Goal: Navigation & Orientation: Find specific page/section

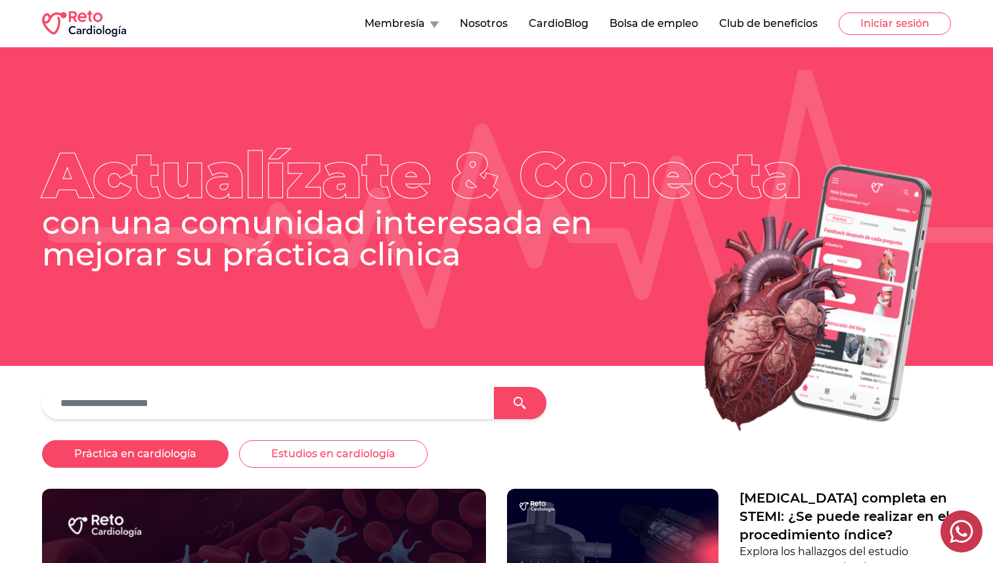
click at [176, 453] on button "Práctica en cardiología" at bounding box center [135, 454] width 186 height 28
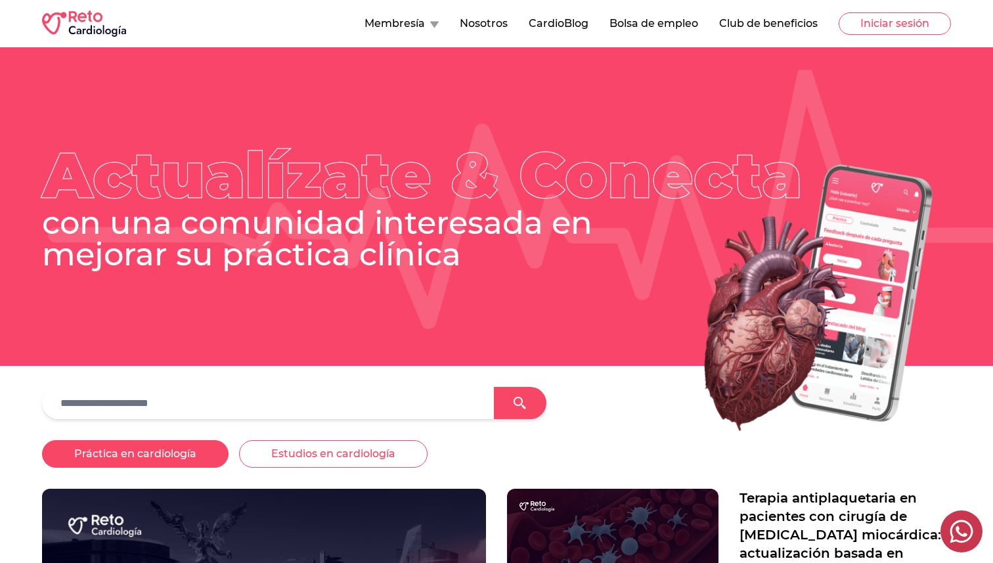
click at [490, 27] on button "Nosotros" at bounding box center [484, 24] width 48 height 16
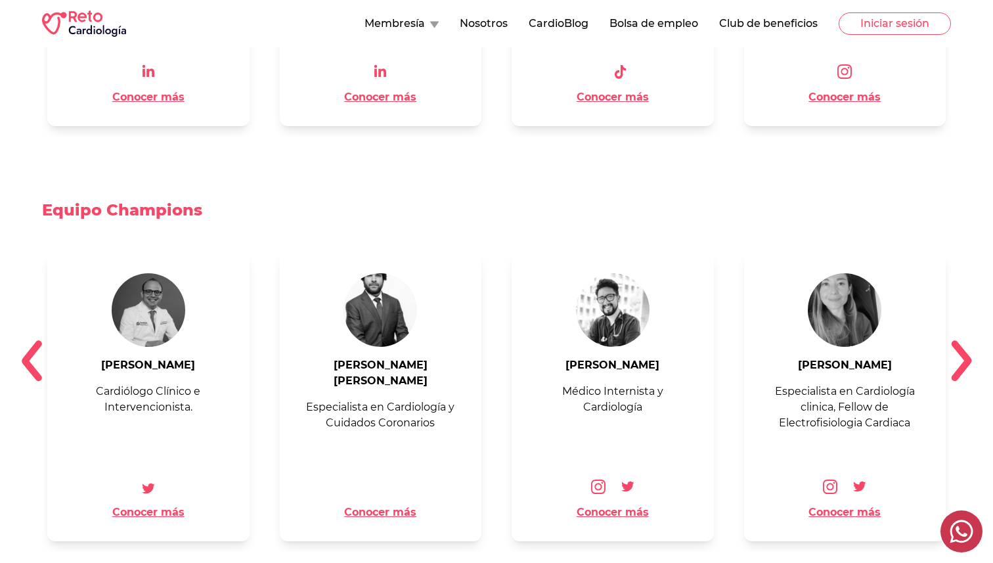
scroll to position [1496, 0]
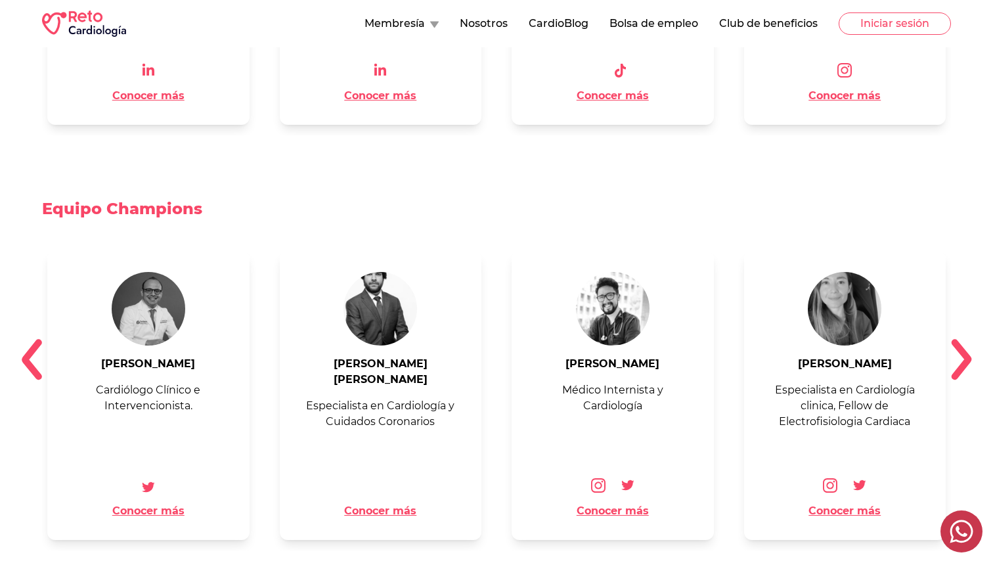
click at [170, 503] on button "Conocer más" at bounding box center [148, 511] width 72 height 16
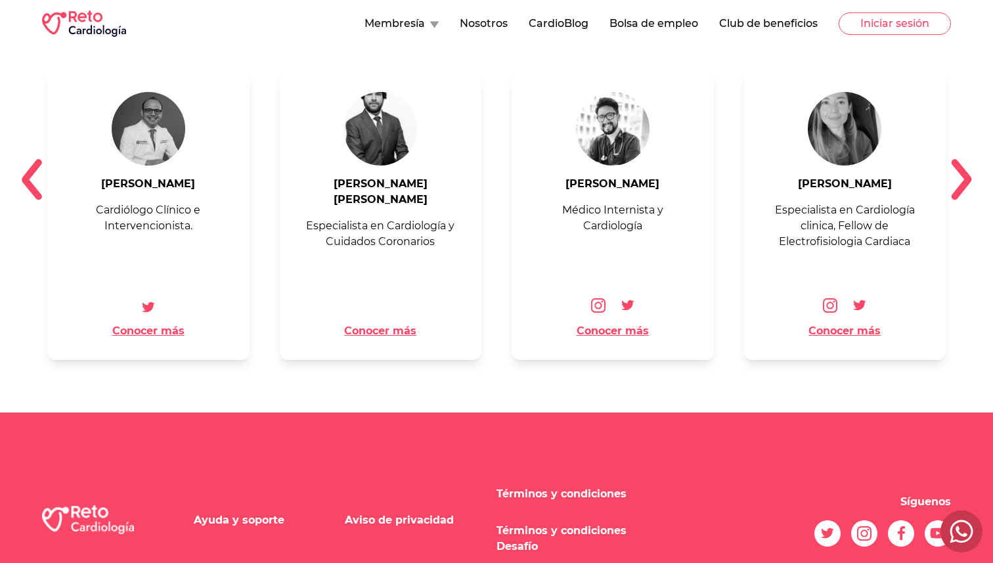
scroll to position [1728, 0]
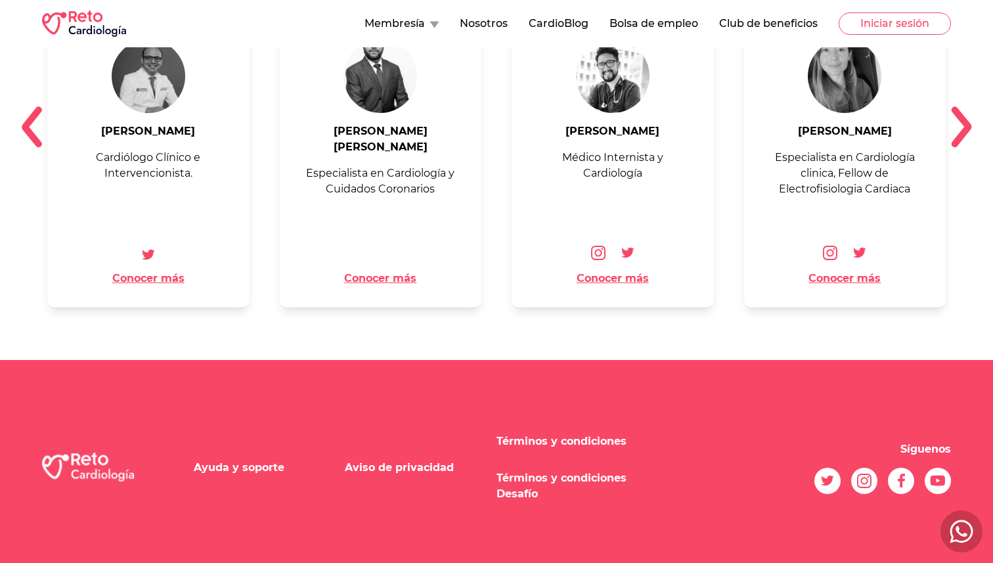
click at [966, 118] on img at bounding box center [961, 127] width 21 height 42
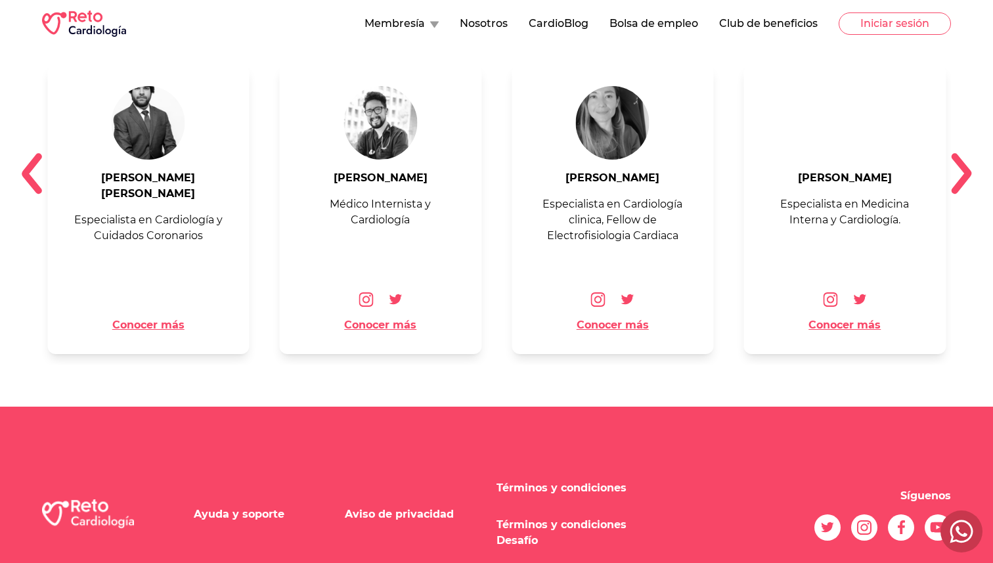
scroll to position [1681, 0]
click at [957, 156] on img at bounding box center [961, 174] width 21 height 42
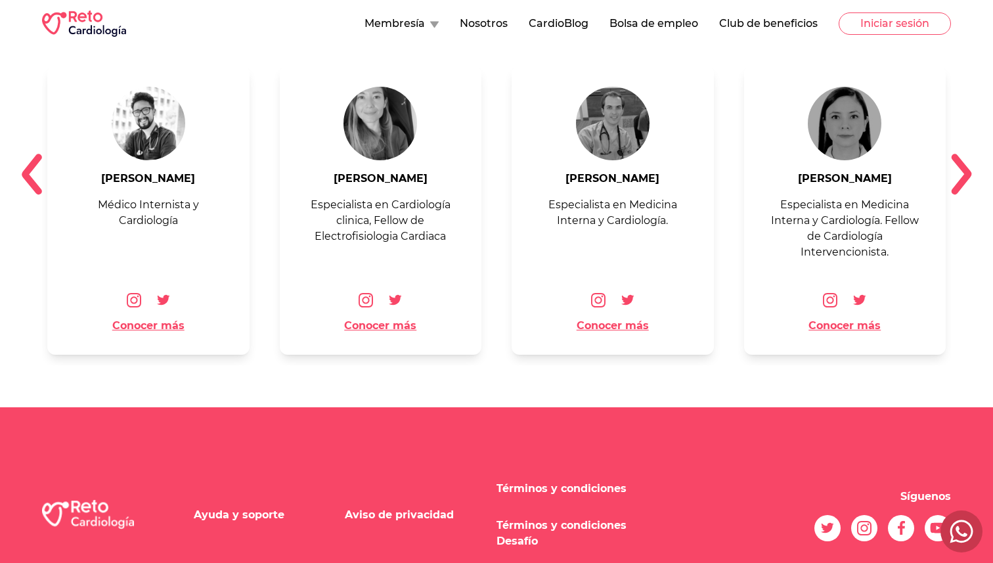
click at [957, 156] on img at bounding box center [961, 174] width 21 height 42
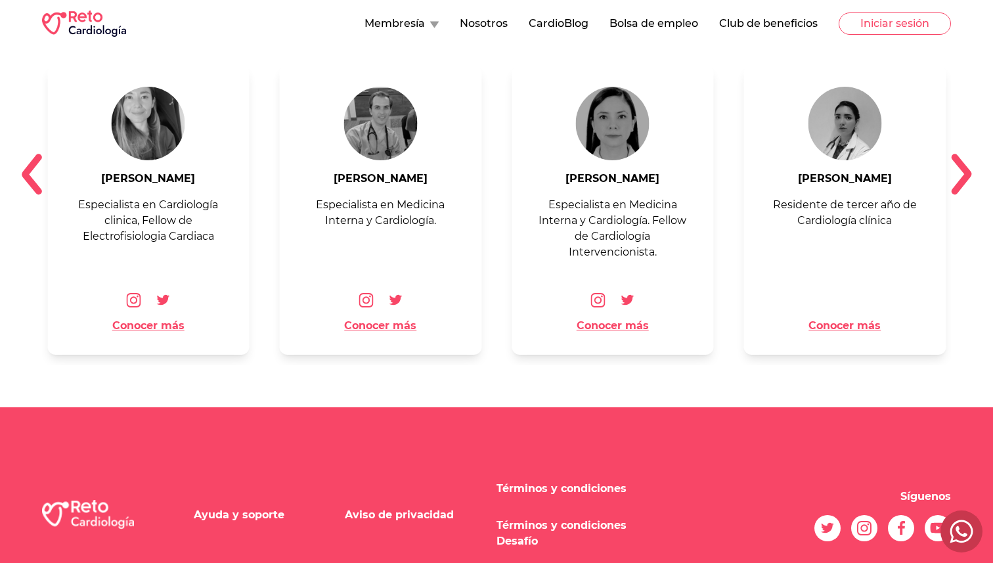
click at [957, 156] on img at bounding box center [961, 174] width 21 height 42
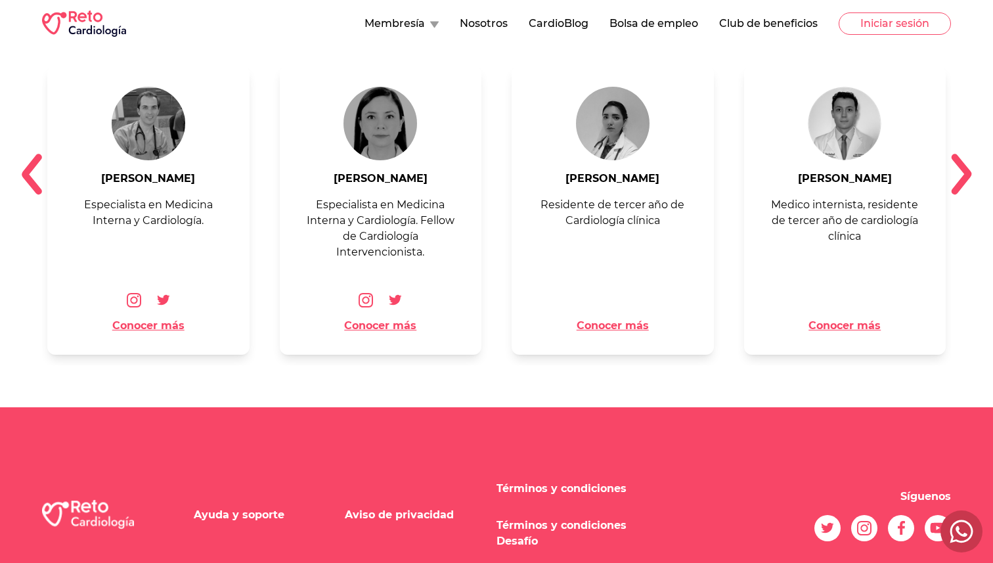
click at [957, 156] on img at bounding box center [961, 174] width 21 height 42
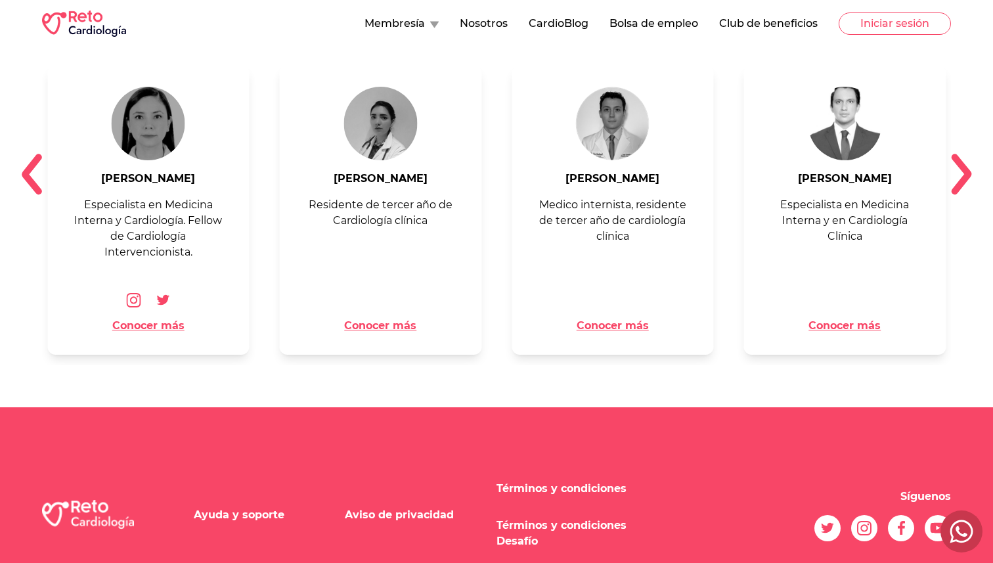
click at [957, 156] on img at bounding box center [961, 174] width 21 height 42
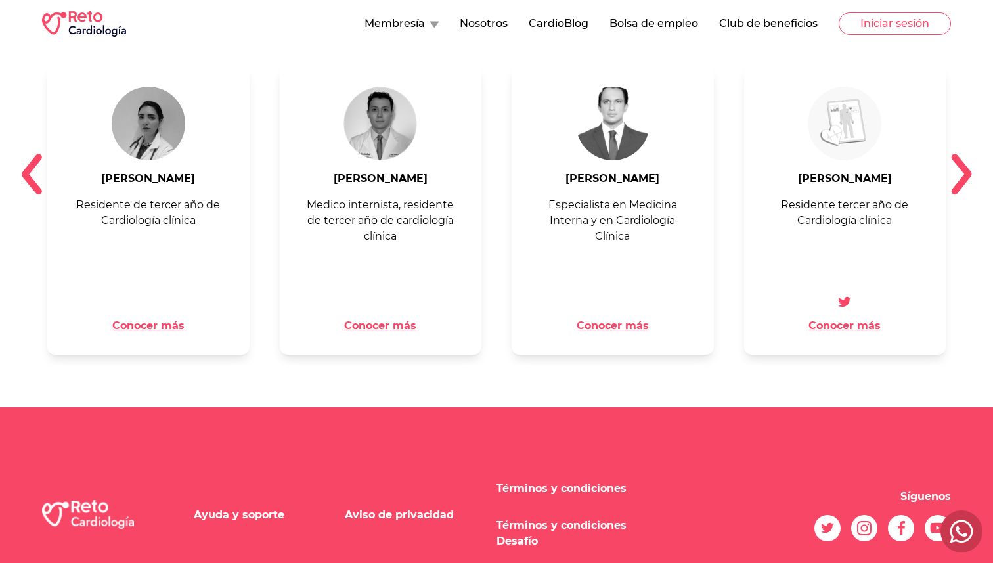
click at [957, 156] on img at bounding box center [961, 174] width 21 height 42
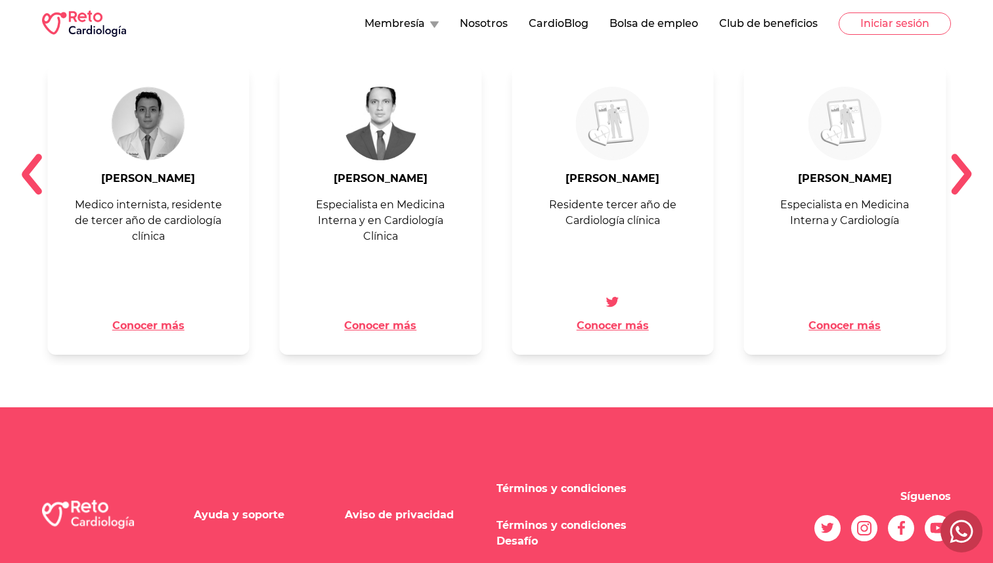
click at [957, 156] on img at bounding box center [961, 174] width 21 height 42
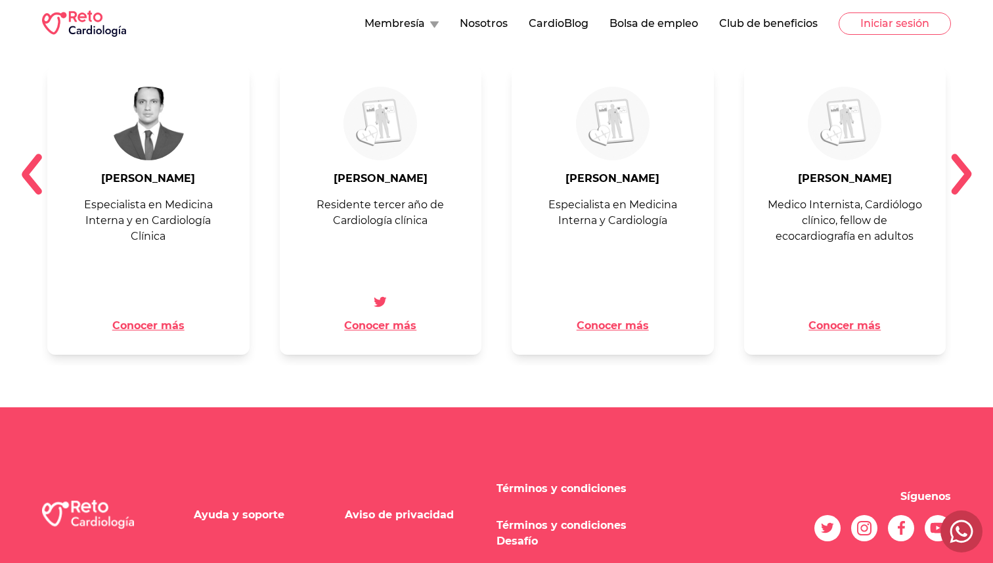
click at [957, 156] on img at bounding box center [961, 174] width 21 height 42
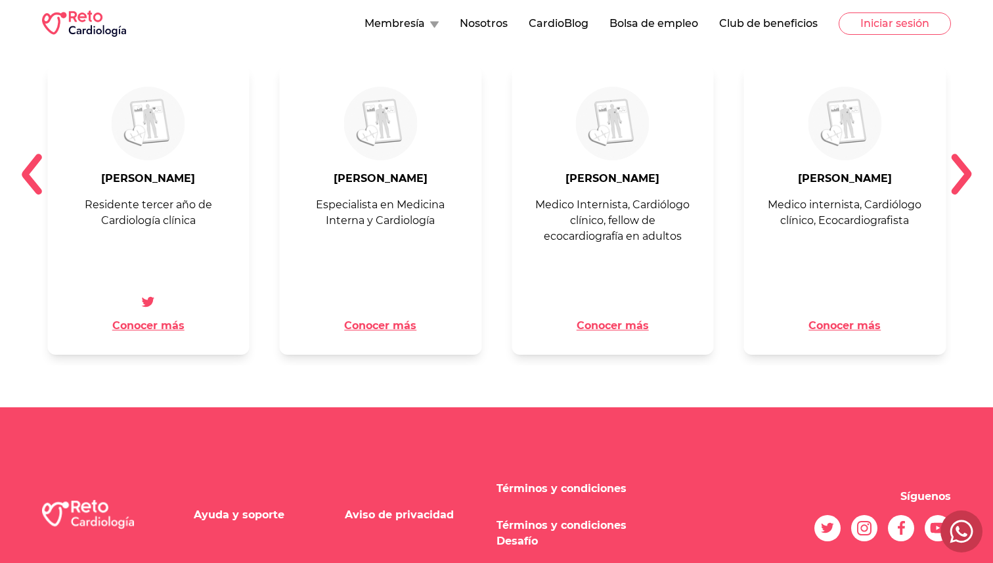
click at [957, 156] on img at bounding box center [961, 174] width 21 height 42
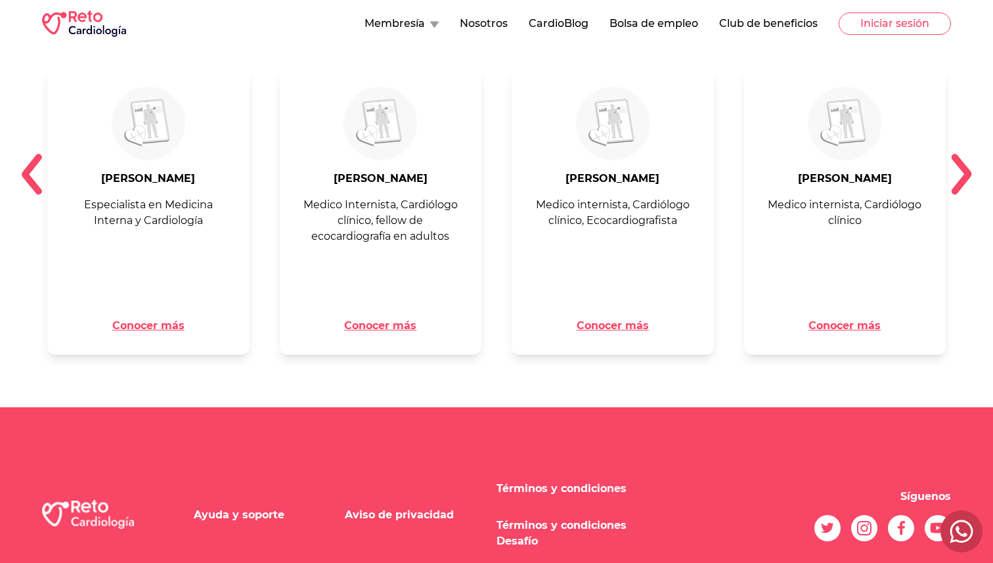
click at [957, 156] on img at bounding box center [961, 174] width 21 height 42
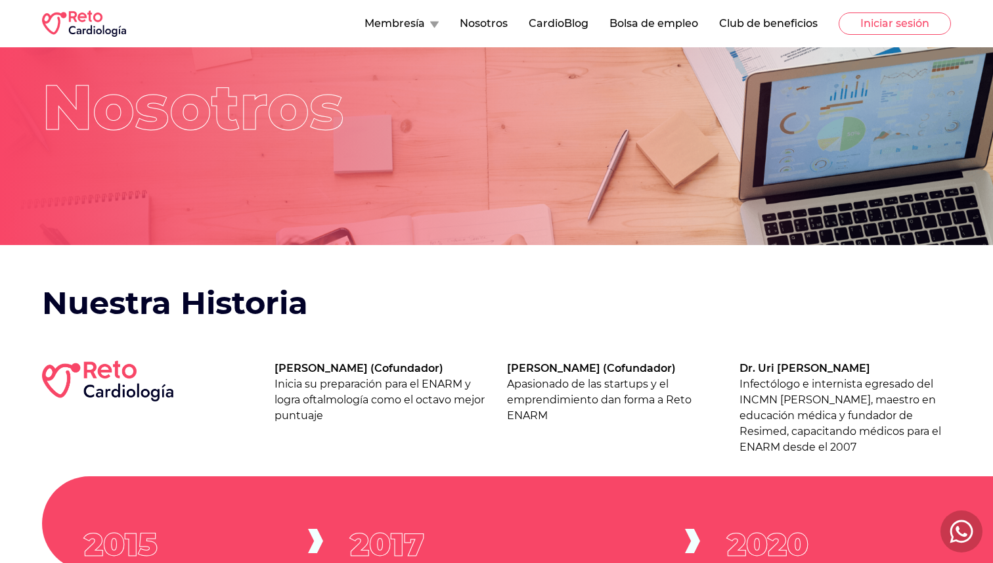
scroll to position [0, 0]
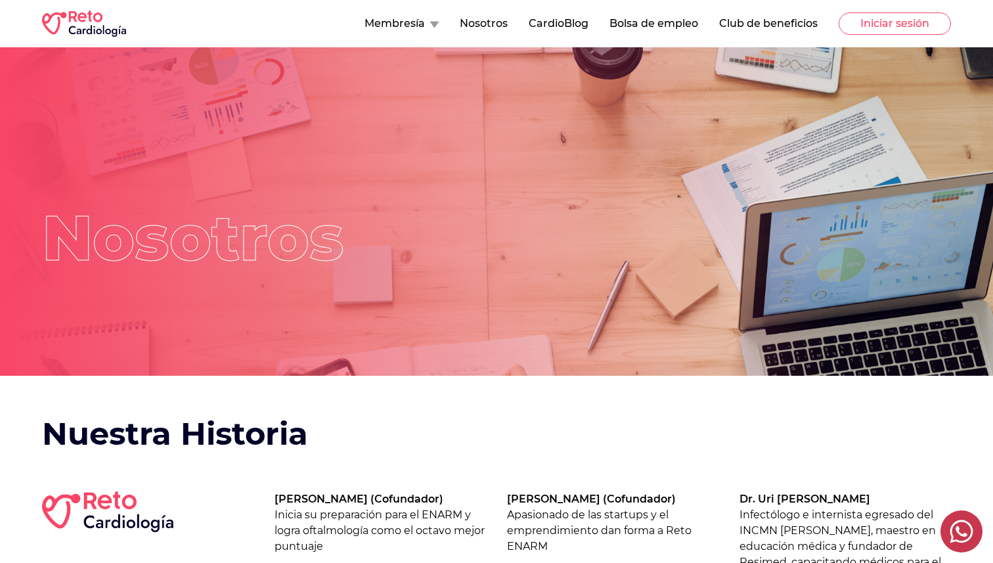
click at [491, 22] on button "Nosotros" at bounding box center [484, 24] width 48 height 16
click at [779, 28] on button "Club de beneficios" at bounding box center [768, 24] width 98 height 16
